Goal: Use online tool/utility: Utilize a website feature to perform a specific function

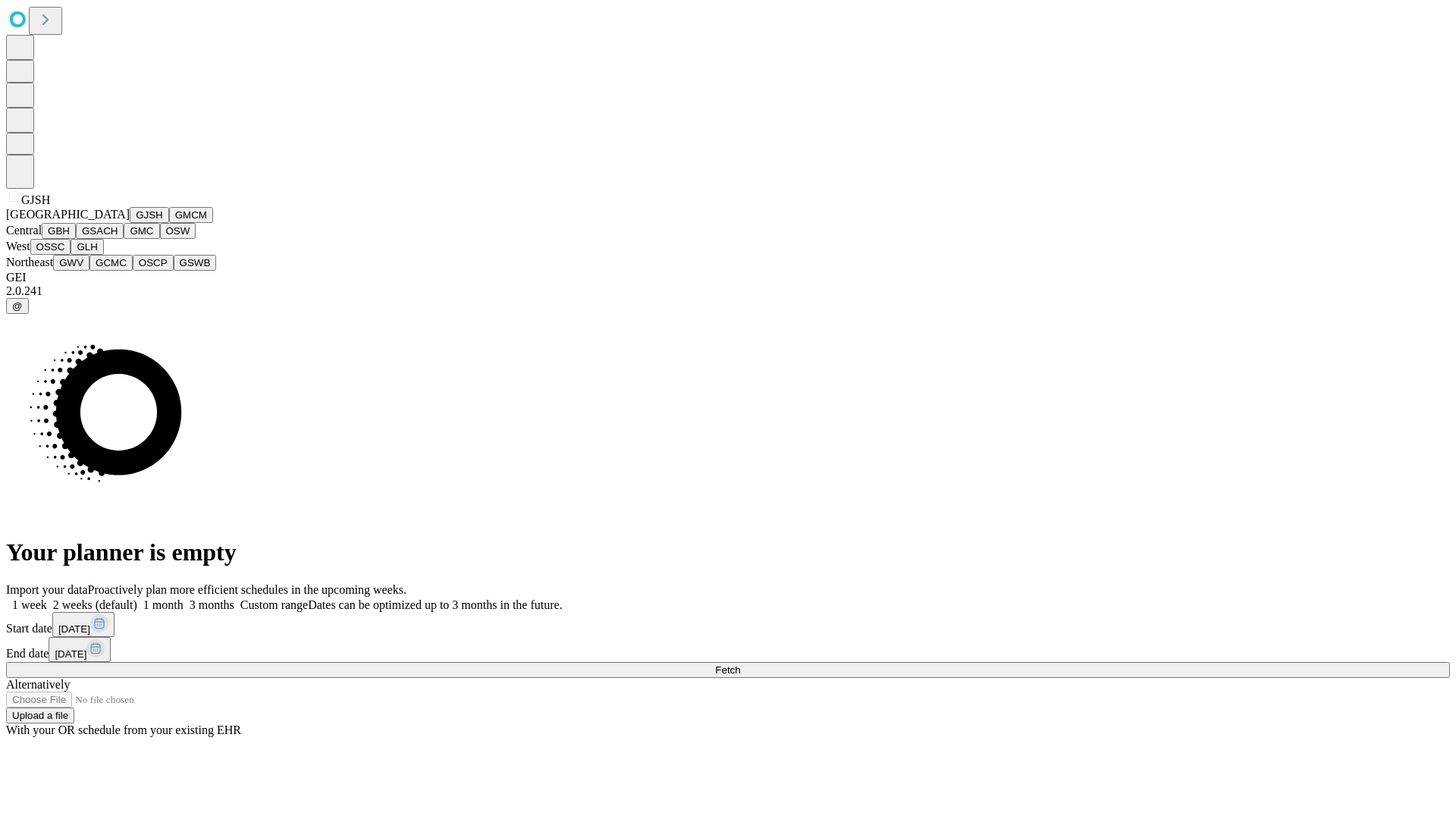
click at [130, 223] on button "GJSH" at bounding box center [149, 215] width 40 height 16
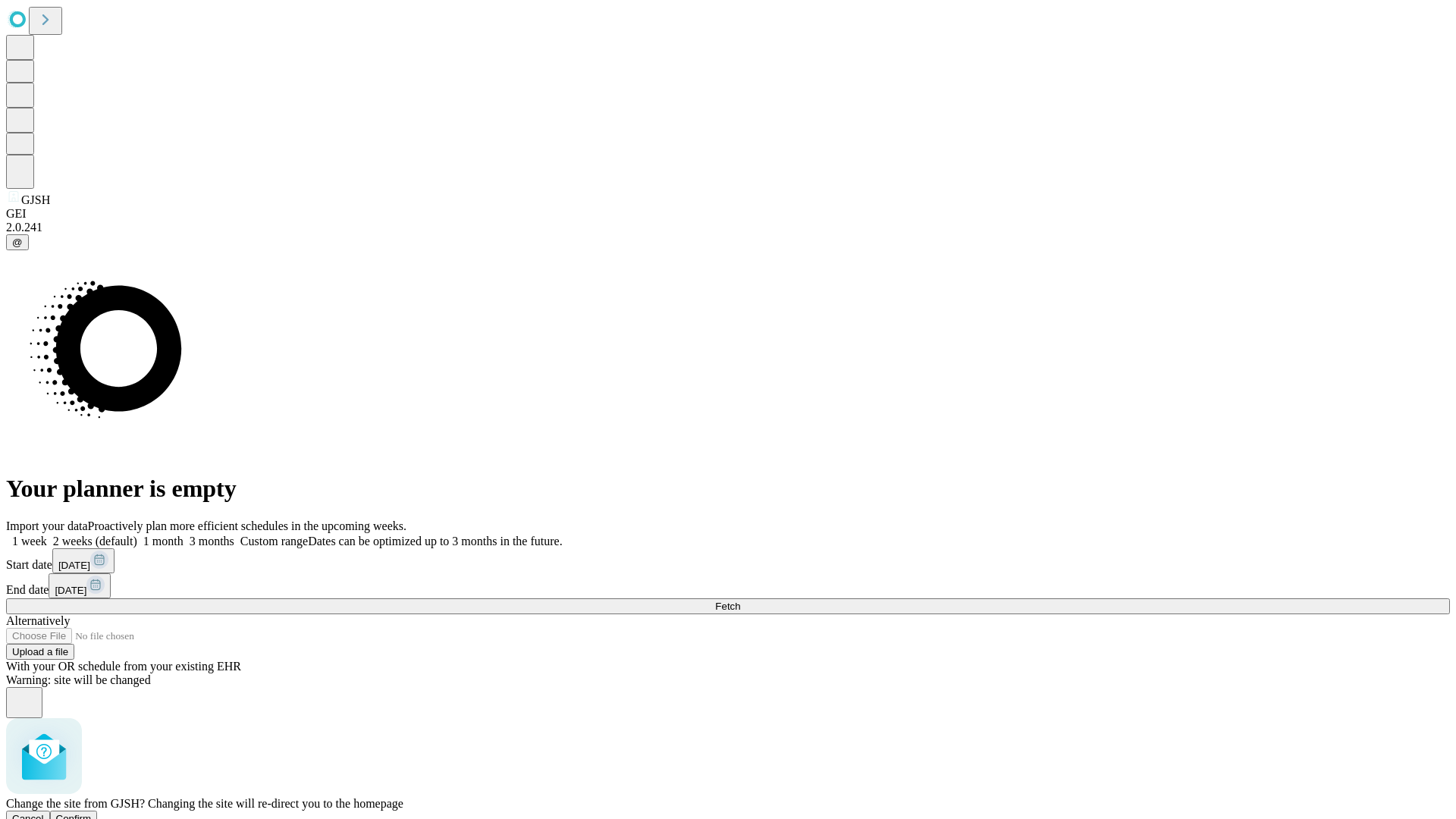
click at [92, 812] on span "Confirm" at bounding box center [74, 818] width 36 height 11
click at [47, 534] on label "1 week" at bounding box center [26, 541] width 41 height 13
click at [740, 601] on span "Fetch" at bounding box center [728, 606] width 25 height 11
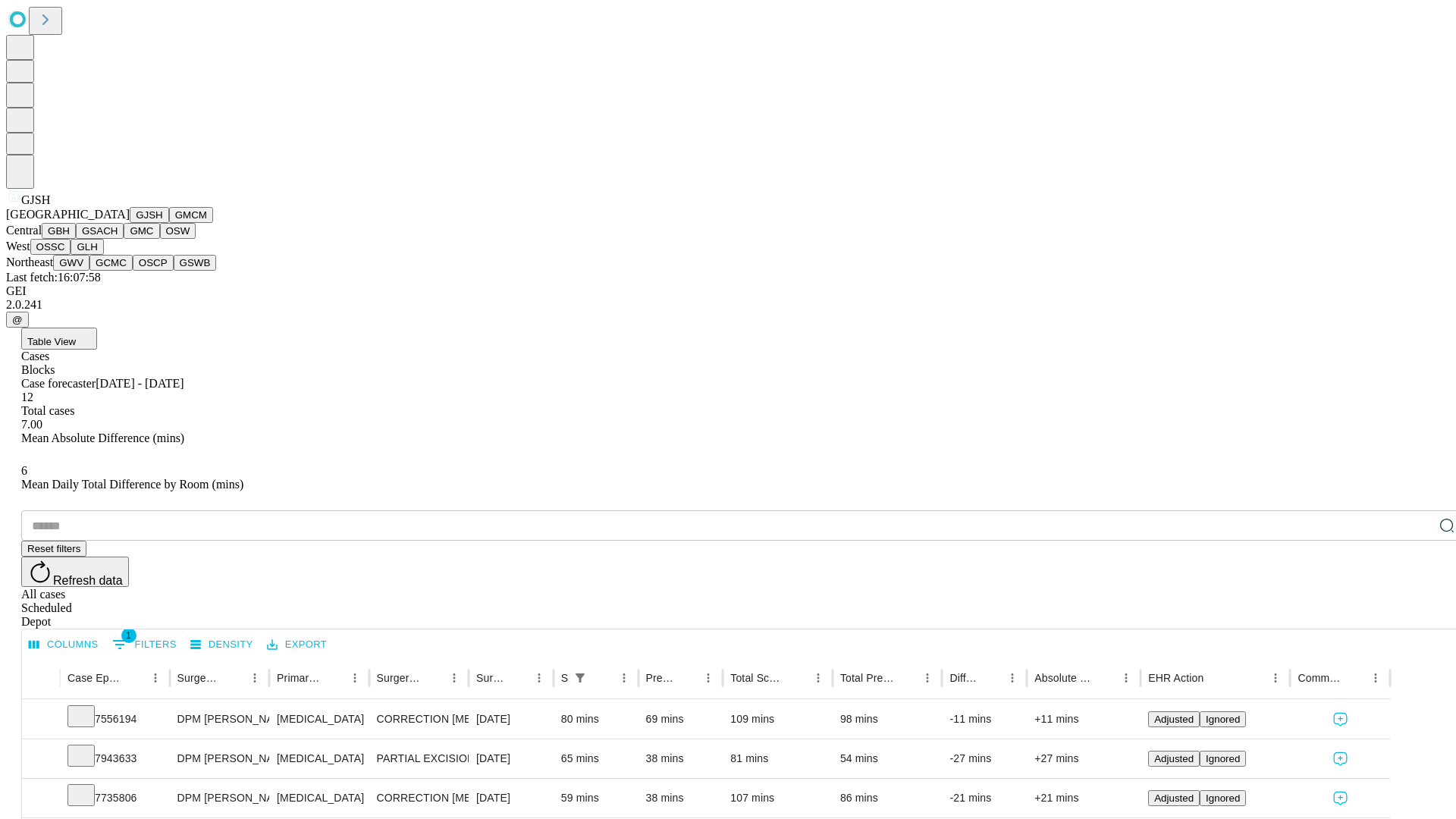
click at [169, 223] on button "GMCM" at bounding box center [191, 215] width 44 height 16
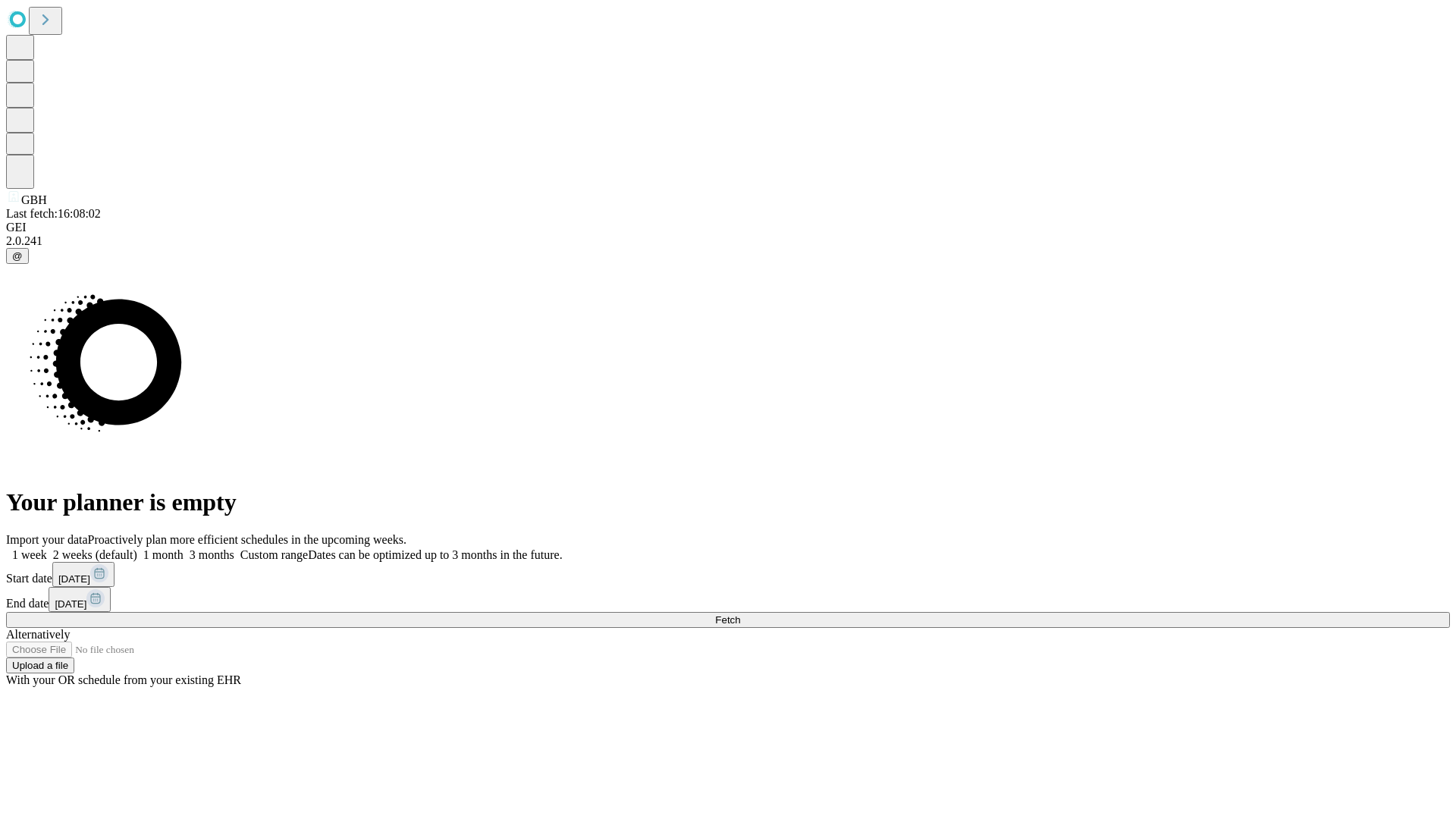
click at [47, 549] on label "1 week" at bounding box center [26, 555] width 41 height 13
click at [740, 614] on span "Fetch" at bounding box center [728, 619] width 25 height 11
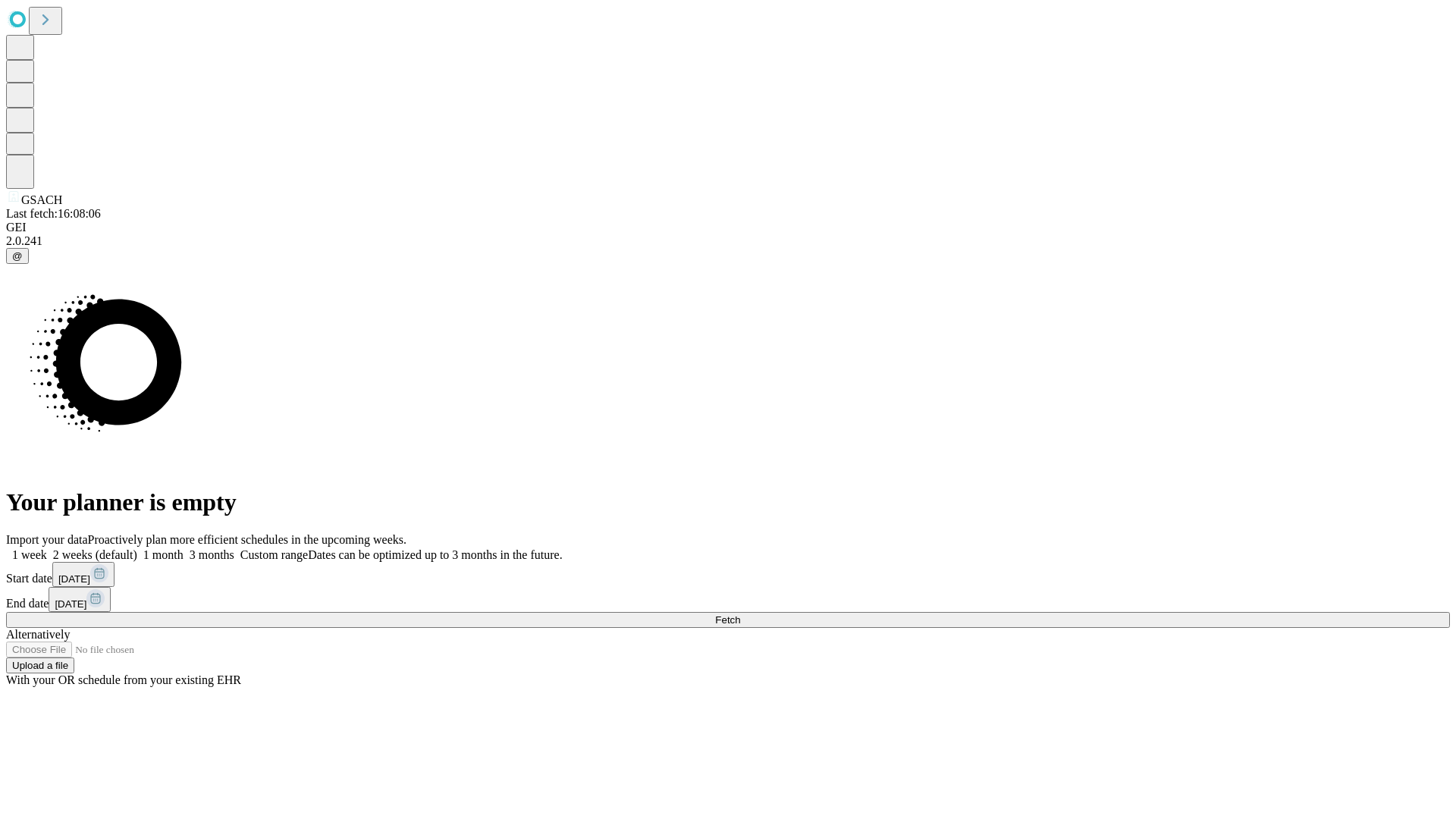
click at [47, 549] on label "1 week" at bounding box center [26, 555] width 41 height 13
click at [740, 614] on span "Fetch" at bounding box center [728, 619] width 25 height 11
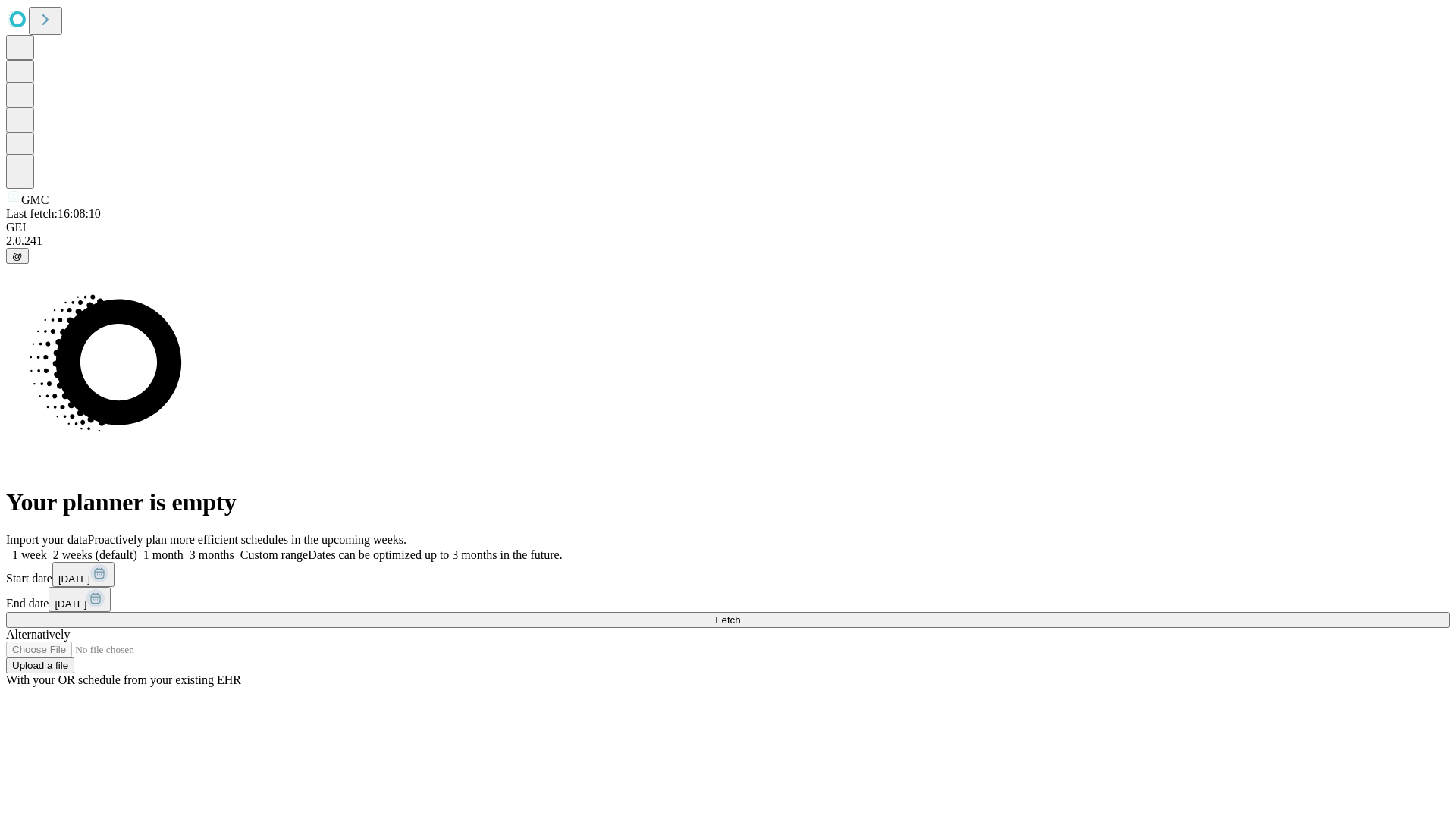
click at [740, 614] on span "Fetch" at bounding box center [728, 619] width 25 height 11
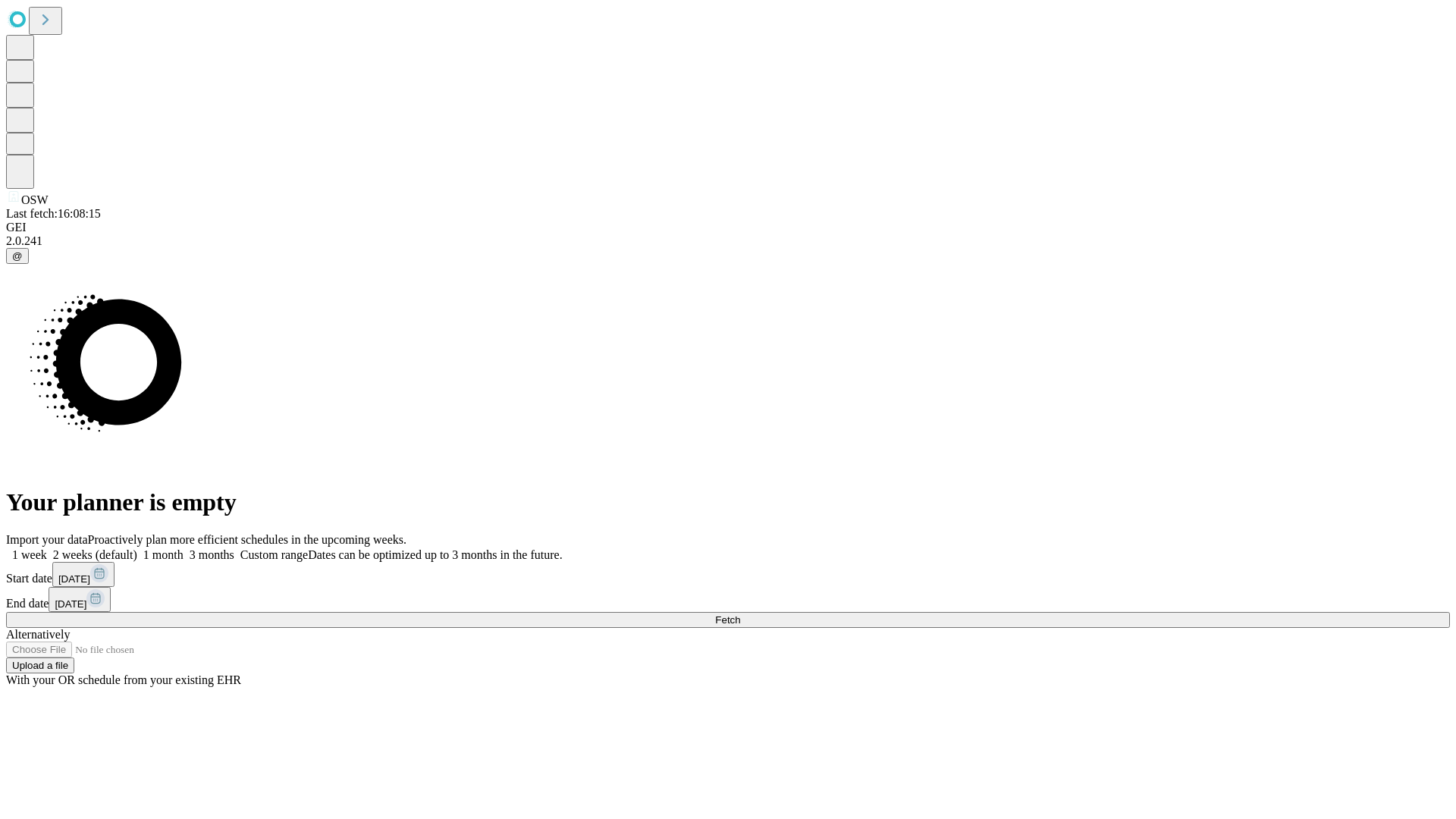
click at [47, 549] on label "1 week" at bounding box center [26, 555] width 41 height 13
click at [740, 614] on span "Fetch" at bounding box center [728, 619] width 25 height 11
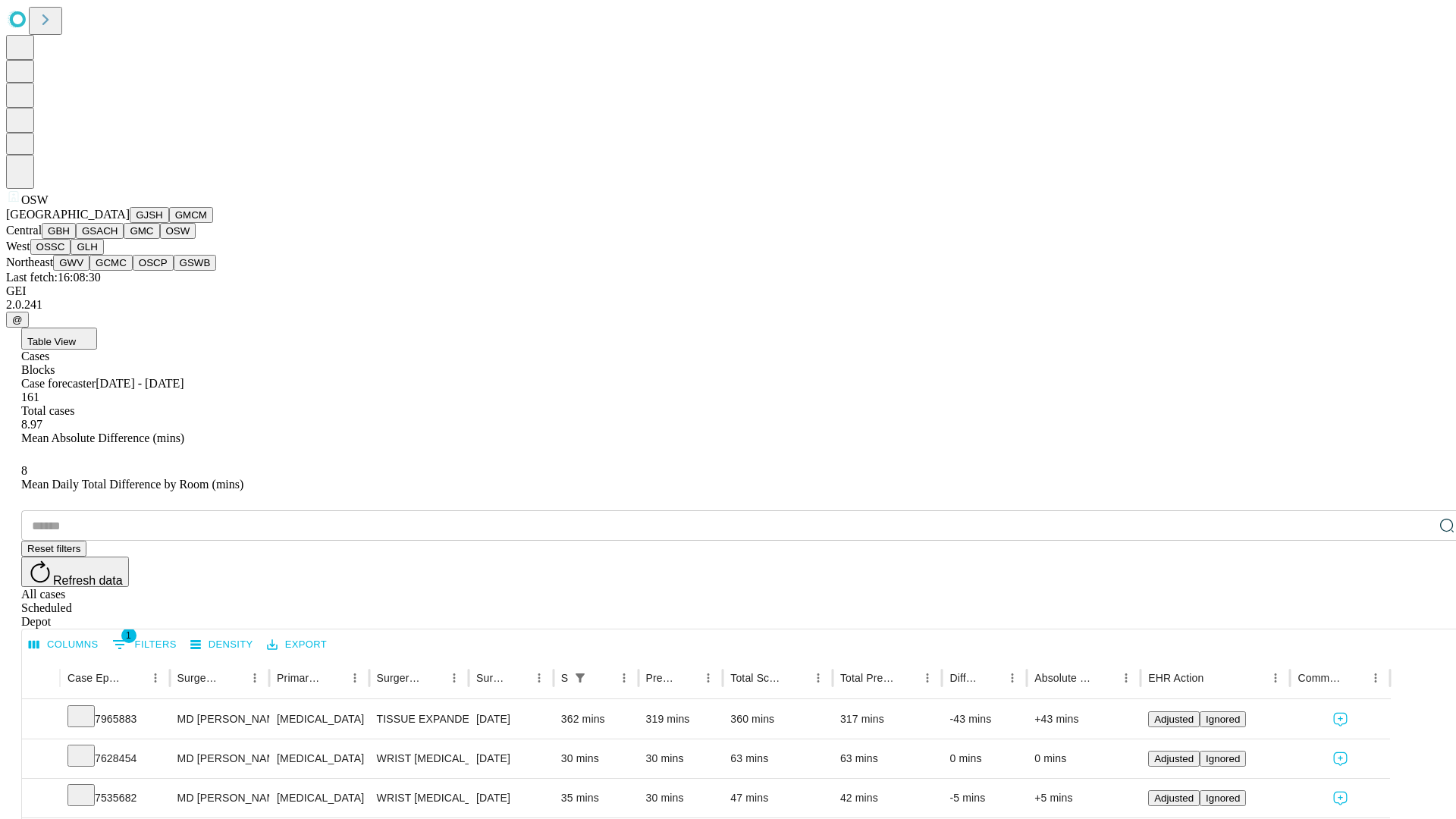
click at [71, 254] on button "OSSC" at bounding box center [50, 247] width 41 height 16
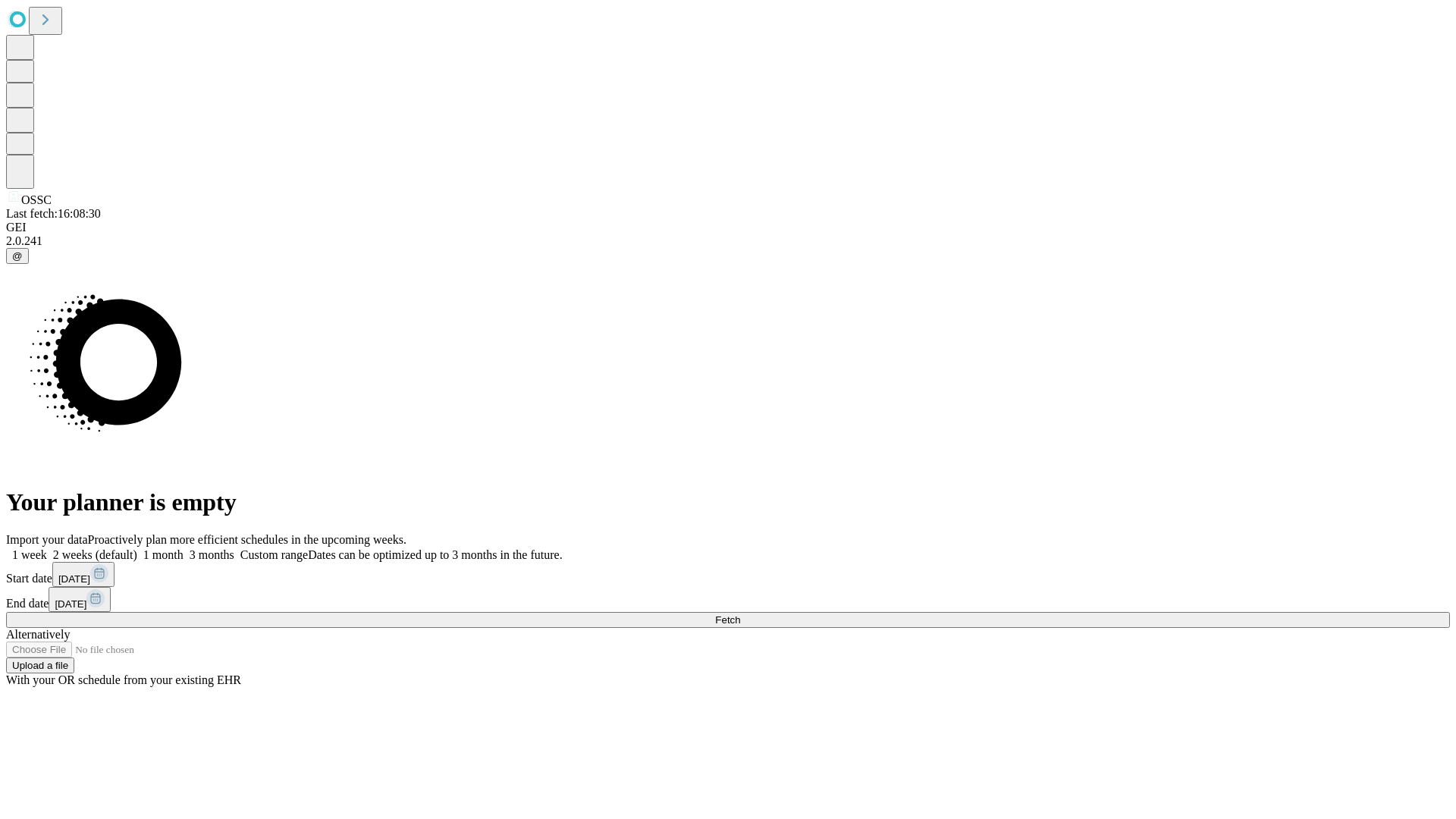
click at [47, 549] on label "1 week" at bounding box center [26, 555] width 41 height 13
click at [740, 614] on span "Fetch" at bounding box center [728, 619] width 25 height 11
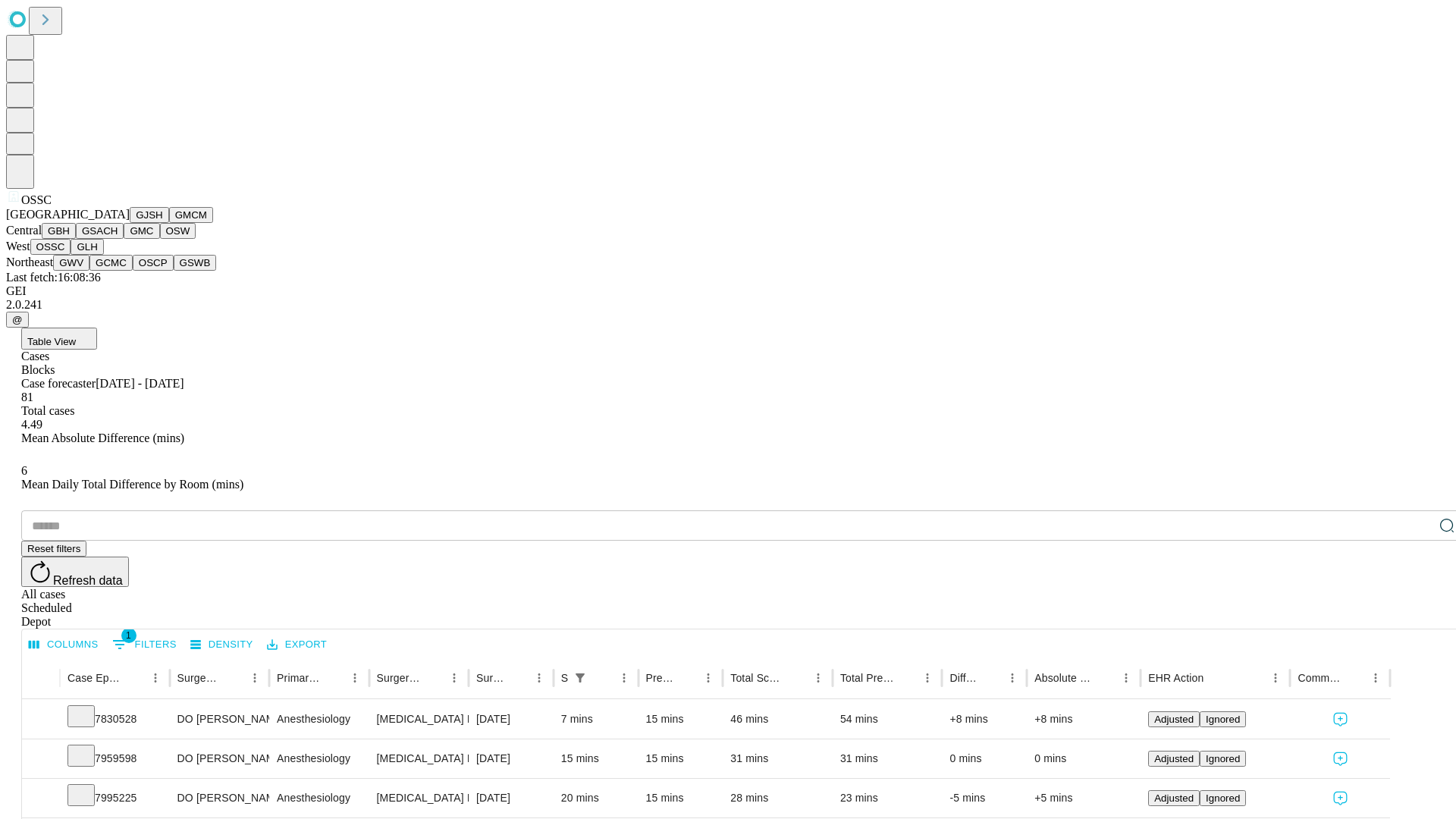
click at [103, 254] on button "GLH" at bounding box center [87, 247] width 32 height 16
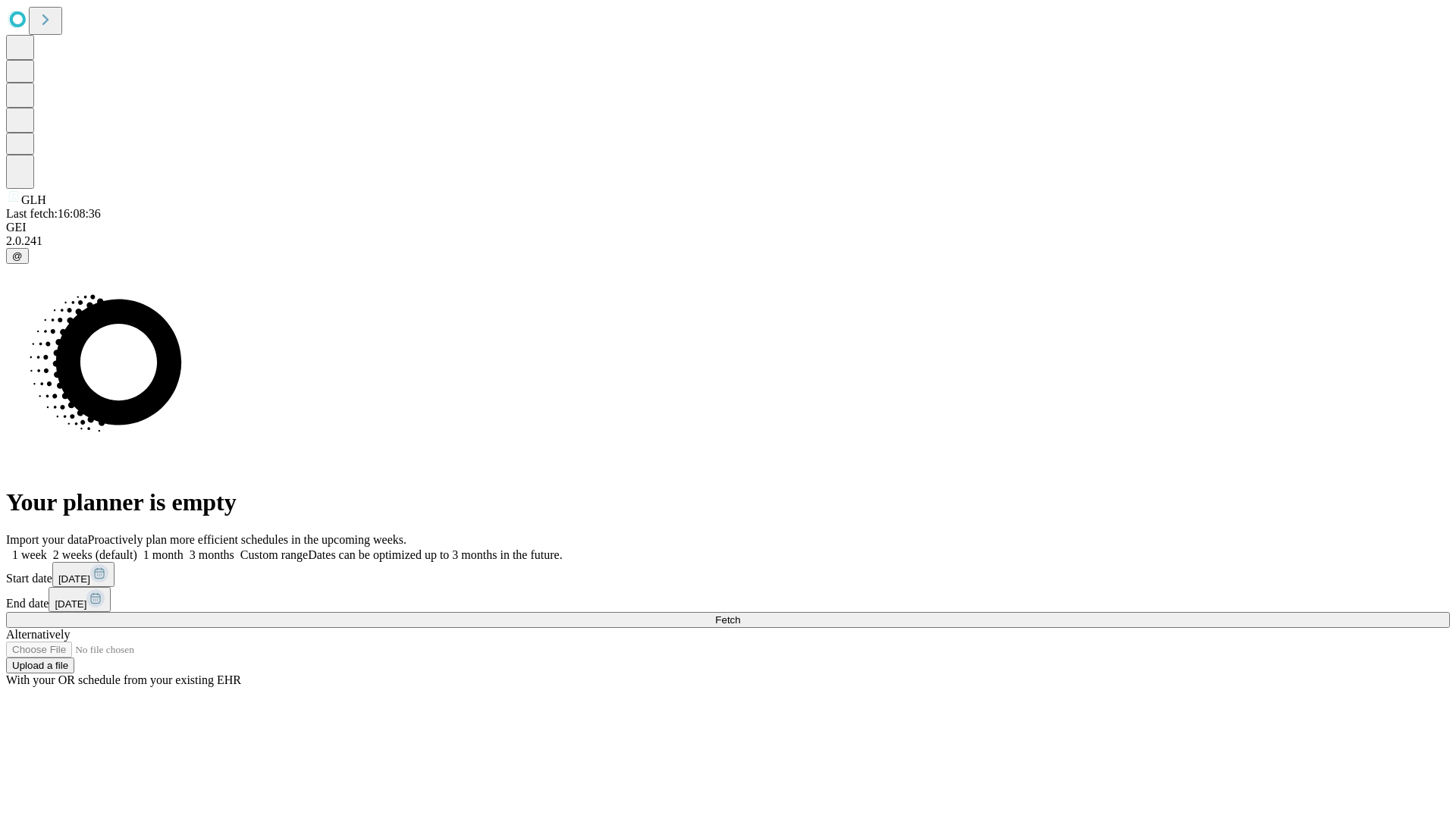
click at [47, 549] on label "1 week" at bounding box center [26, 555] width 41 height 13
click at [740, 614] on span "Fetch" at bounding box center [728, 619] width 25 height 11
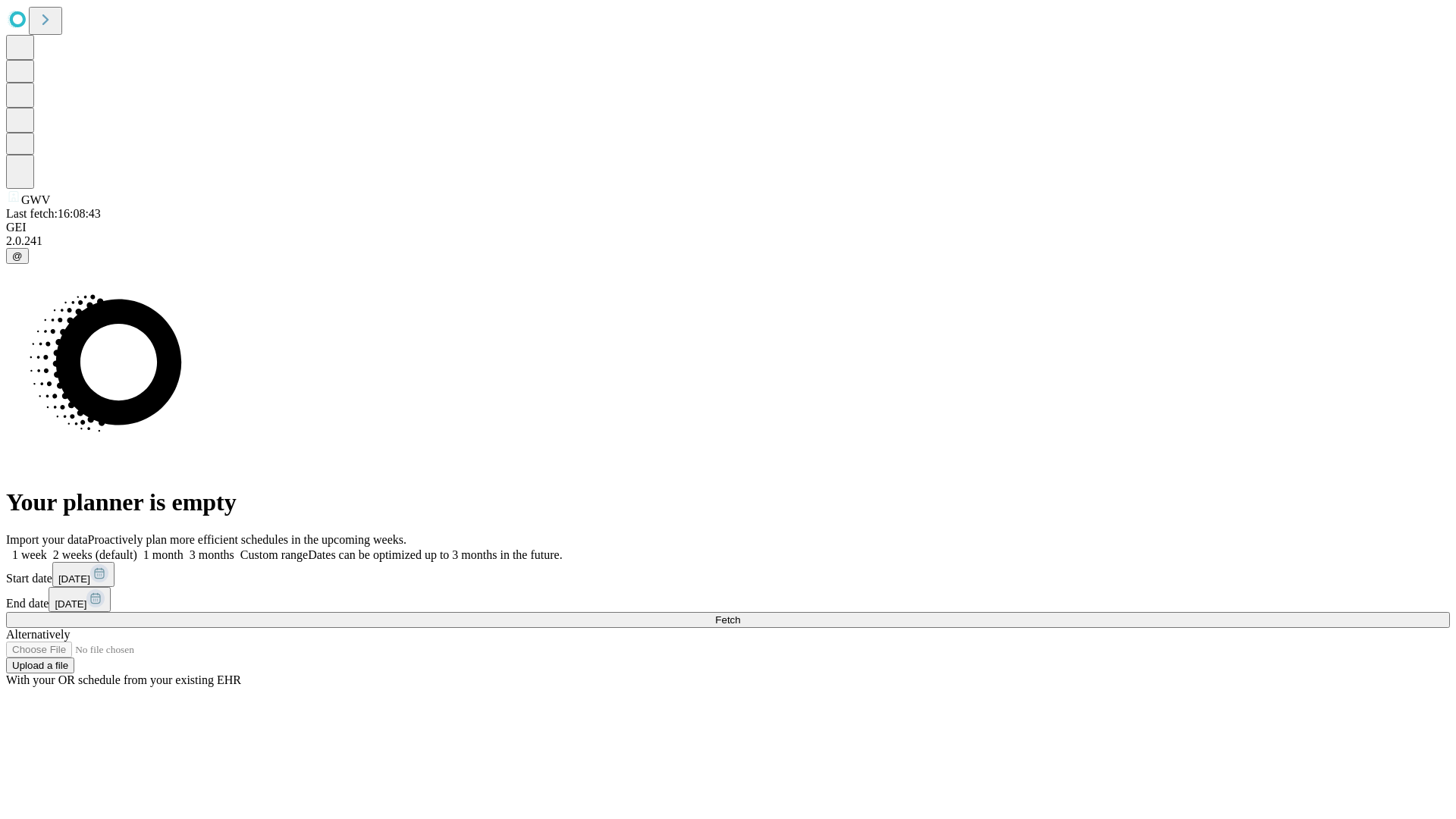
click at [47, 549] on label "1 week" at bounding box center [26, 555] width 41 height 13
click at [740, 614] on span "Fetch" at bounding box center [728, 619] width 25 height 11
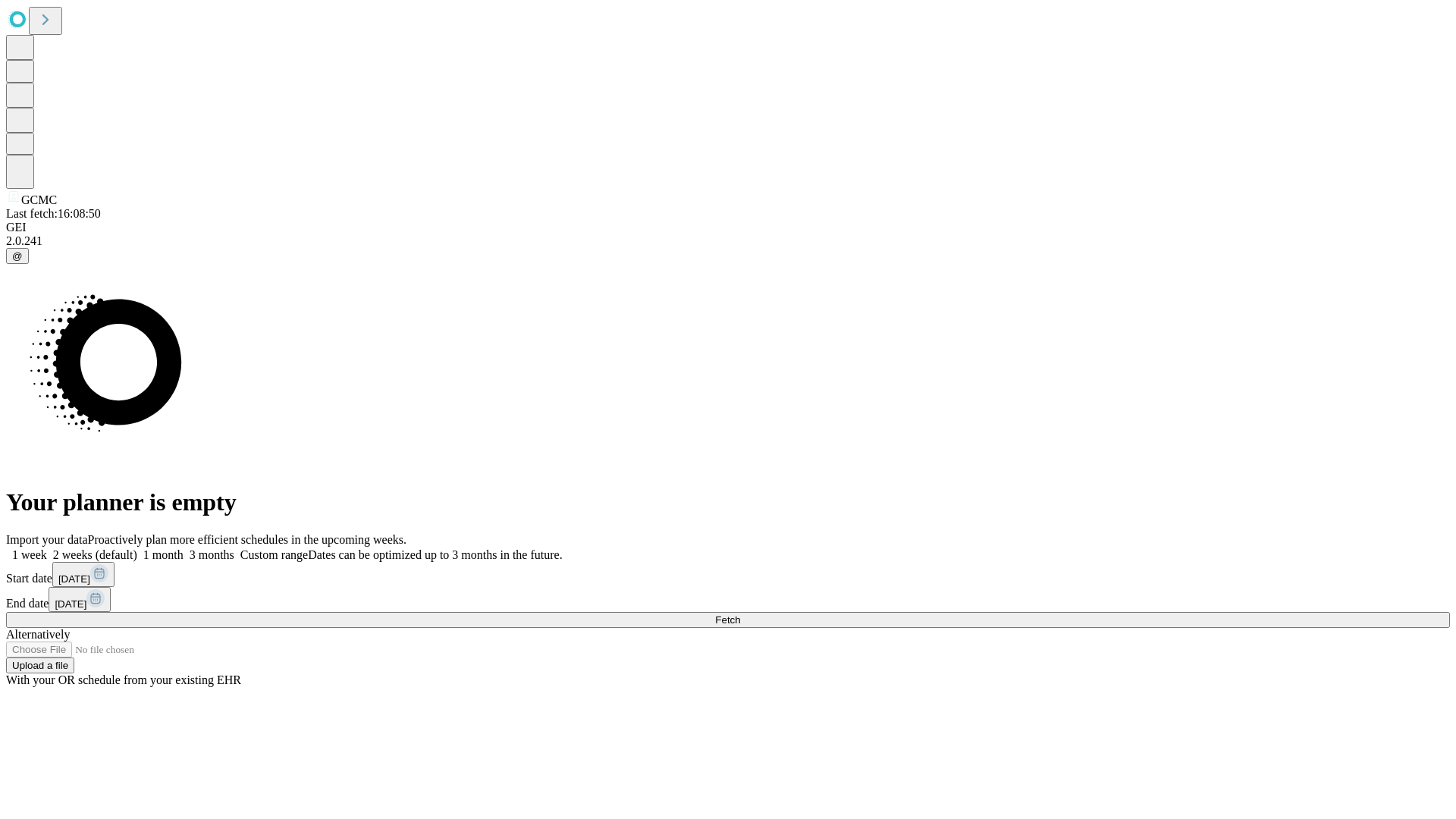
click at [47, 549] on label "1 week" at bounding box center [26, 555] width 41 height 13
click at [740, 614] on span "Fetch" at bounding box center [728, 619] width 25 height 11
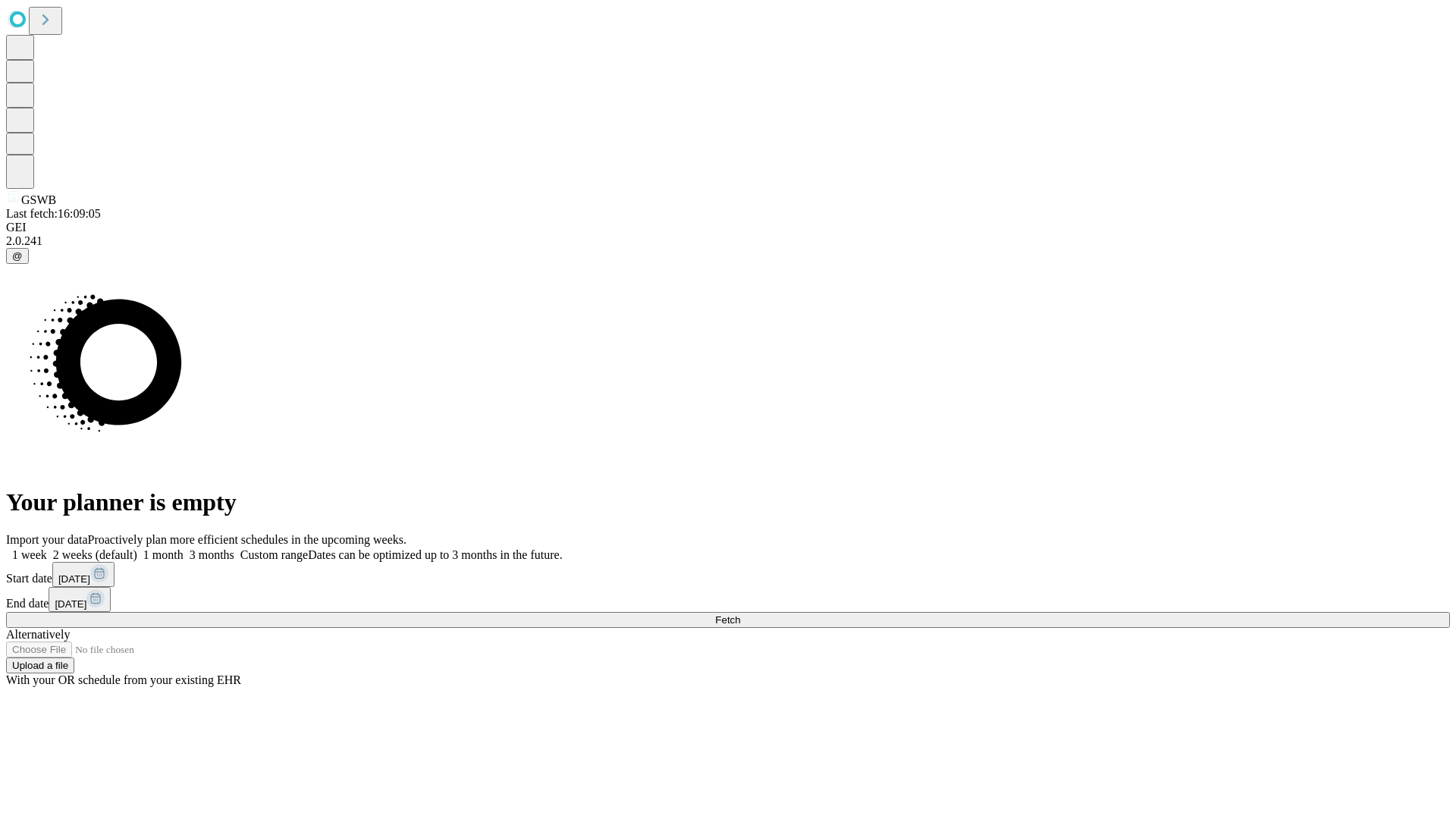
click at [47, 549] on label "1 week" at bounding box center [26, 555] width 41 height 13
click at [740, 614] on span "Fetch" at bounding box center [728, 619] width 25 height 11
